Goal: Task Accomplishment & Management: Manage account settings

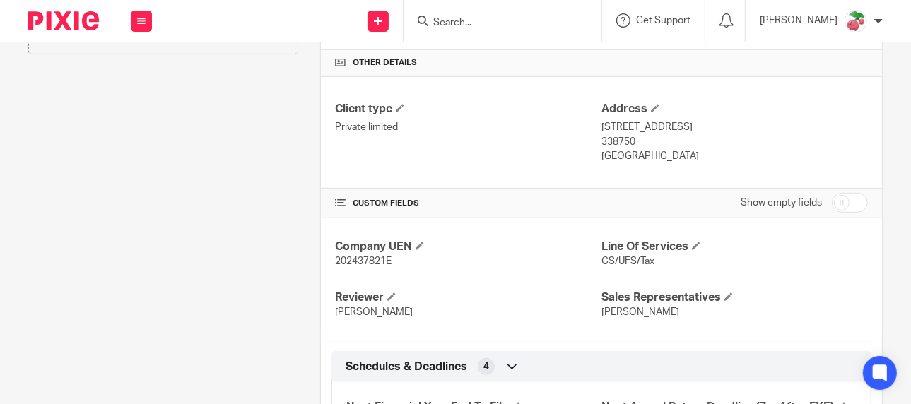
scroll to position [553, 0]
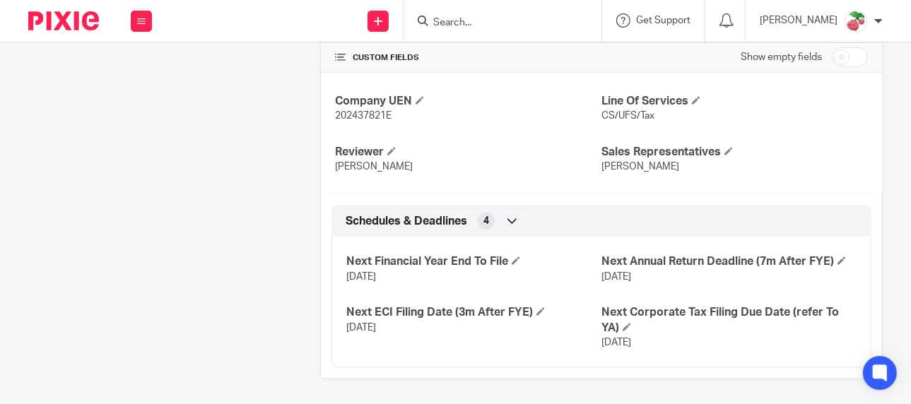
click at [833, 54] on input "checkbox" at bounding box center [850, 57] width 36 height 20
checkbox input "true"
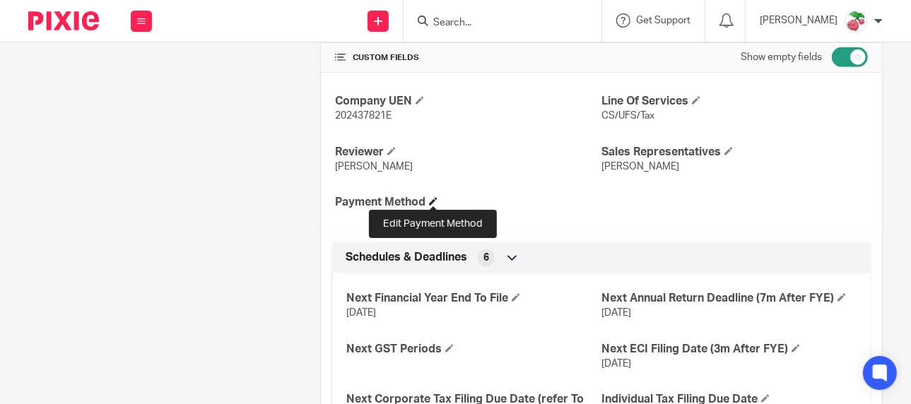
click at [433, 197] on span at bounding box center [433, 201] width 8 height 8
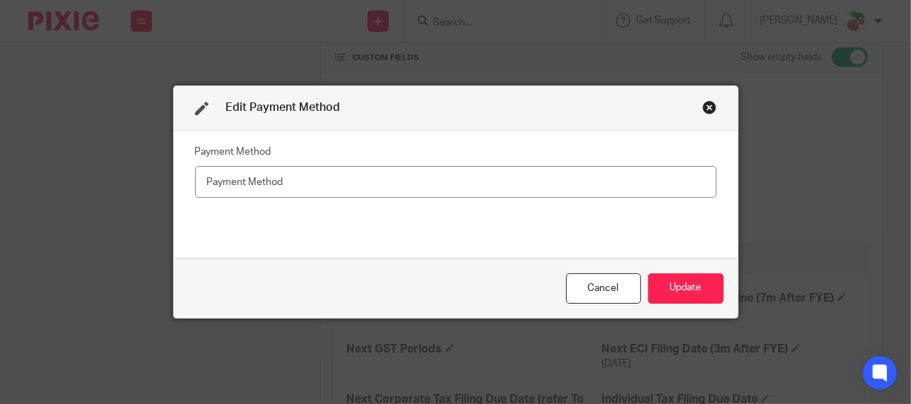
click at [400, 184] on input "text" at bounding box center [456, 182] width 522 height 32
click at [242, 182] on input "Bank tranfer" at bounding box center [456, 182] width 522 height 32
type input "Bank transfer"
click at [639, 283] on div "Cancel Update" at bounding box center [456, 288] width 564 height 59
click at [668, 286] on button "Update" at bounding box center [686, 289] width 76 height 30
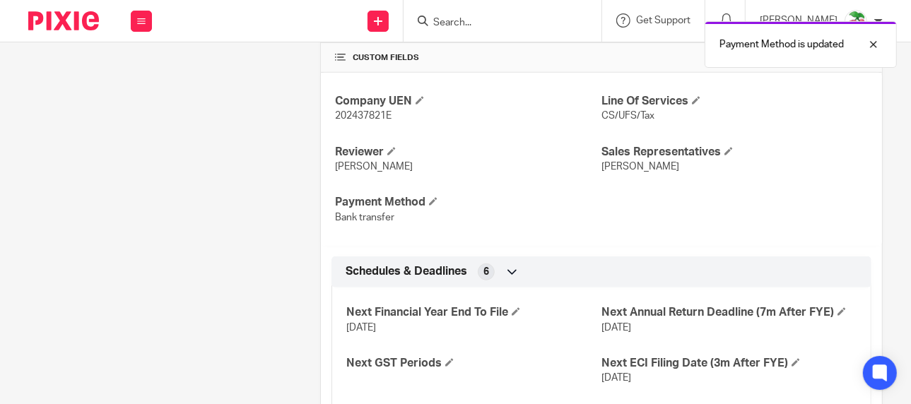
click at [252, 271] on div "Client contacts Russell (Director) +65 9745 8754 russellkoh@simplydreams.com.sg…" at bounding box center [152, 39] width 292 height 884
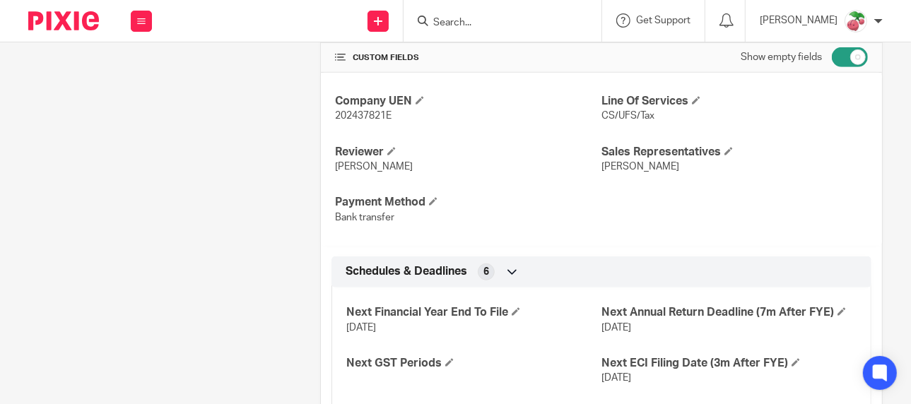
click at [528, 25] on input "Search" at bounding box center [495, 23] width 127 height 13
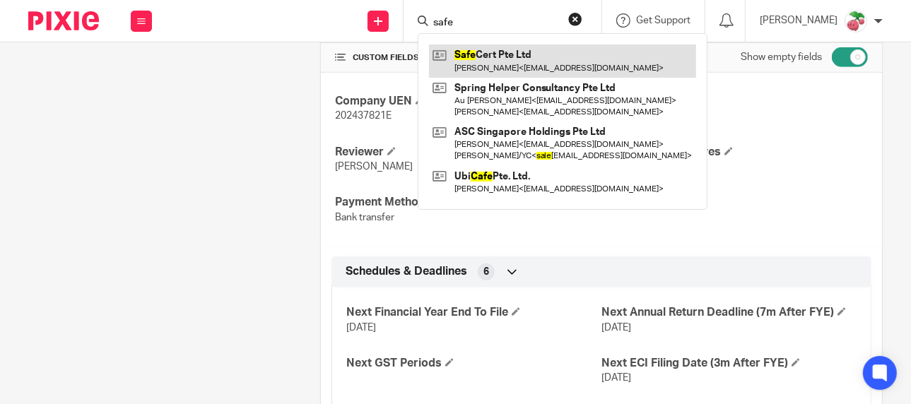
type input "safe"
click at [519, 47] on link at bounding box center [562, 61] width 267 height 33
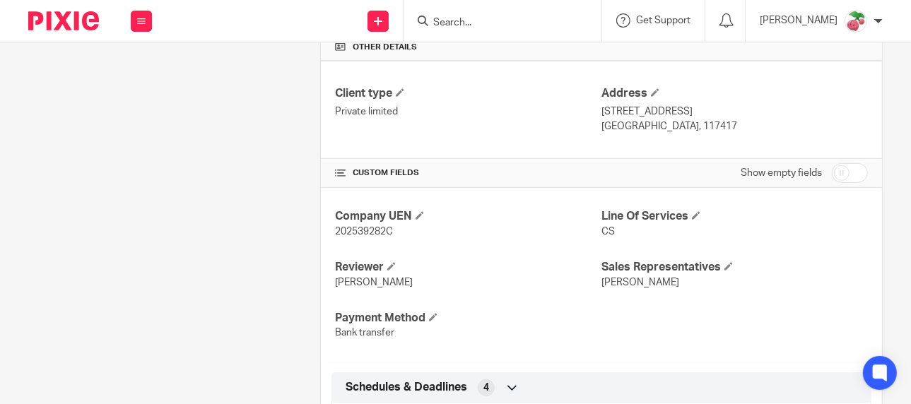
scroll to position [424, 0]
click at [547, 18] on input "Search" at bounding box center [495, 23] width 127 height 13
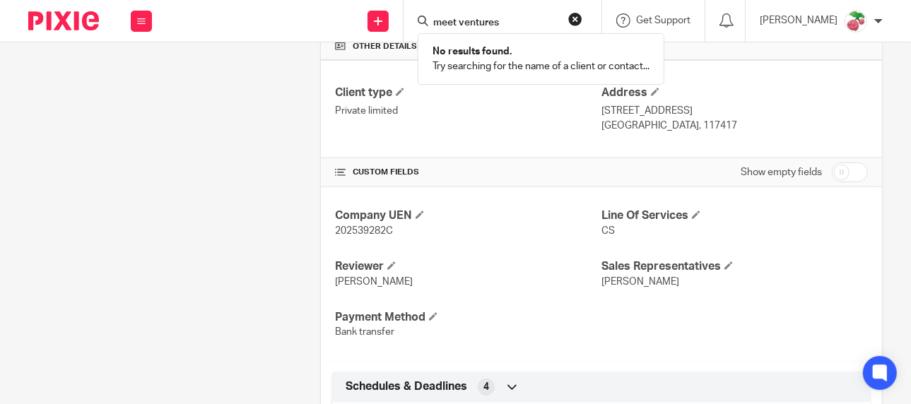
type input "meet ventures"
click at [582, 13] on button "reset" at bounding box center [575, 19] width 14 height 14
